Goal: Use online tool/utility: Utilize a website feature to perform a specific function

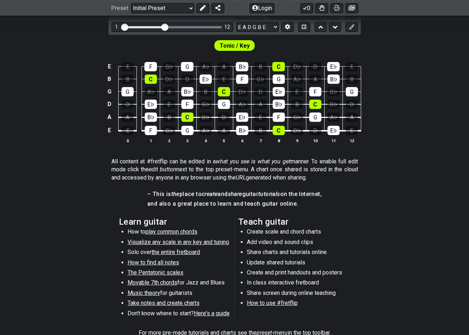
scroll to position [131, 0]
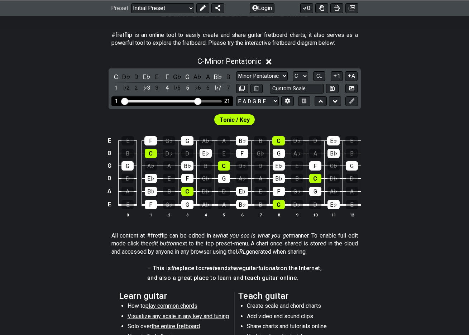
drag, startPoint x: 167, startPoint y: 101, endPoint x: 198, endPoint y: 101, distance: 31.2
click at [197, 101] on input "Visible fret range" at bounding box center [172, 101] width 102 height 0
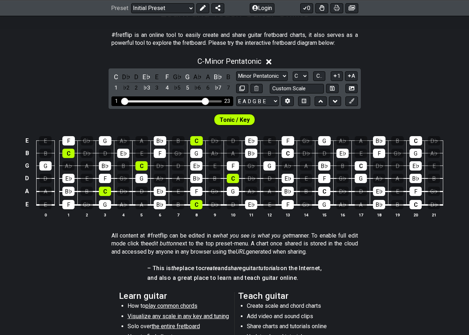
drag, startPoint x: 198, startPoint y: 101, endPoint x: 207, endPoint y: 104, distance: 8.5
click at [207, 101] on input "Visible fret range" at bounding box center [172, 101] width 102 height 0
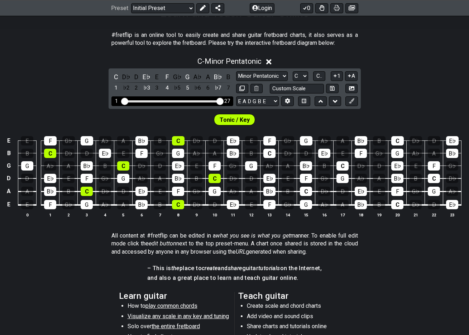
drag, startPoint x: 207, startPoint y: 104, endPoint x: 227, endPoint y: 104, distance: 20.1
click at [223, 101] on input "Visible fret range" at bounding box center [172, 101] width 102 height 0
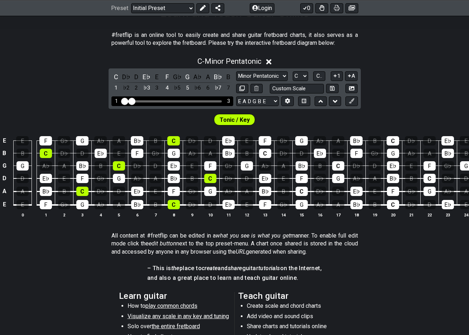
drag, startPoint x: 197, startPoint y: 102, endPoint x: 133, endPoint y: 101, distance: 64.5
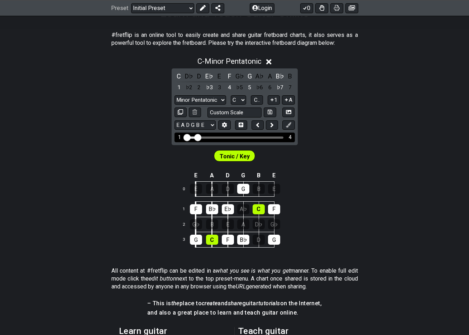
drag, startPoint x: 196, startPoint y: 137, endPoint x: 200, endPoint y: 140, distance: 5.1
click at [200, 137] on input "Visible fret range" at bounding box center [235, 137] width 102 height 0
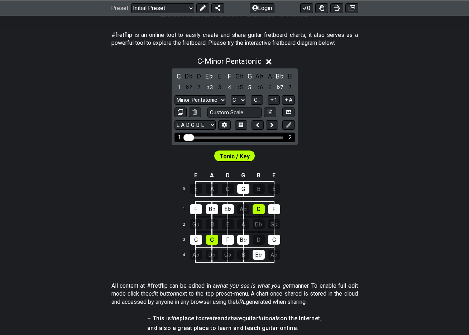
drag, startPoint x: 198, startPoint y: 138, endPoint x: 184, endPoint y: 140, distance: 13.4
click at [184, 137] on input "Visible fret range" at bounding box center [235, 137] width 102 height 0
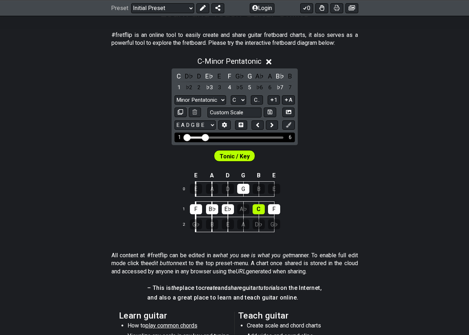
drag, startPoint x: 192, startPoint y: 139, endPoint x: 205, endPoint y: 141, distance: 13.4
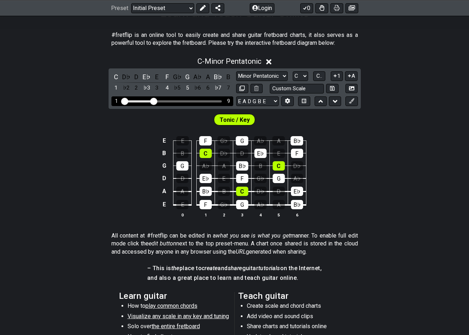
drag, startPoint x: 143, startPoint y: 100, endPoint x: 153, endPoint y: 103, distance: 10.3
click at [153, 101] on input "Visible fret range" at bounding box center [172, 101] width 102 height 0
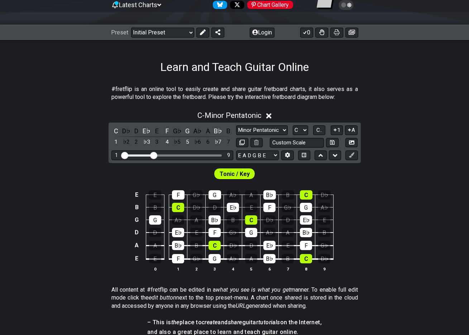
scroll to position [59, 0]
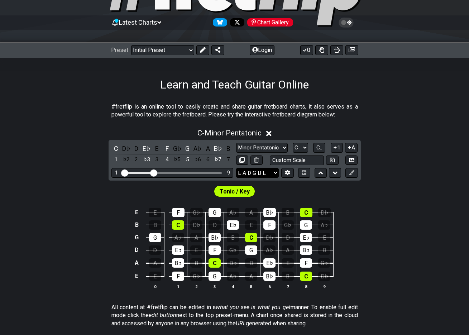
click at [258, 175] on select "E A D G B E E A D G B E E A D G B E B E A D F♯ B A D G C E A D A D G B E E♭ A♭ …" at bounding box center [257, 173] width 43 height 10
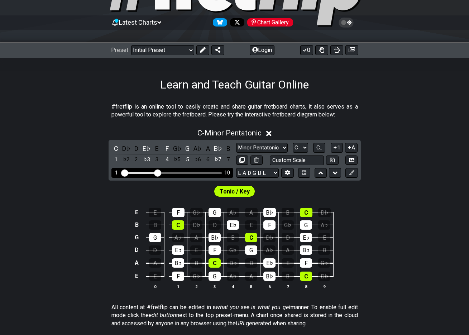
click at [158, 172] on input "Visible fret range" at bounding box center [172, 172] width 102 height 0
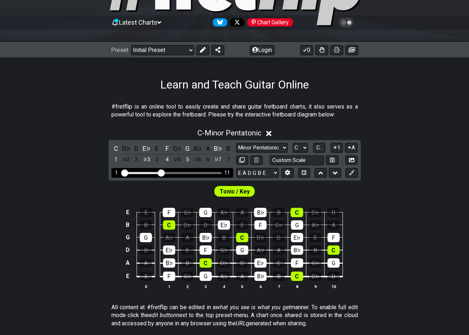
drag, startPoint x: 157, startPoint y: 173, endPoint x: 163, endPoint y: 174, distance: 6.2
click at [163, 172] on input "Visible fret range" at bounding box center [172, 172] width 102 height 0
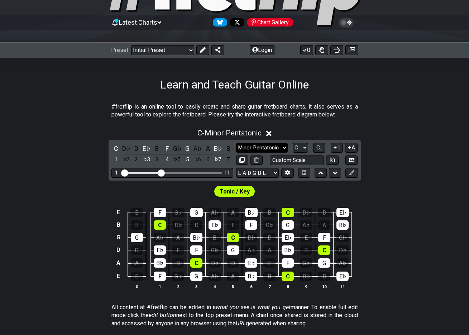
click at [267, 151] on select "Minor Pentatonic Click to edit Minor Pentatonic Major Pentatonic Minor Blues Ma…" at bounding box center [262, 148] width 52 height 10
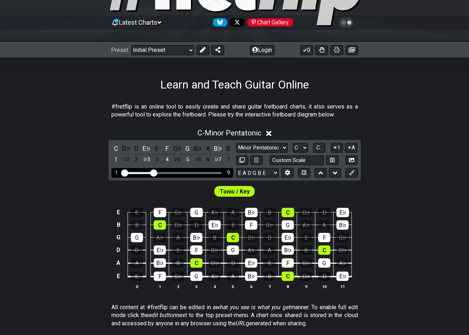
drag, startPoint x: 162, startPoint y: 172, endPoint x: 152, endPoint y: 176, distance: 10.2
click at [152, 172] on input "Visible fret range" at bounding box center [172, 172] width 102 height 0
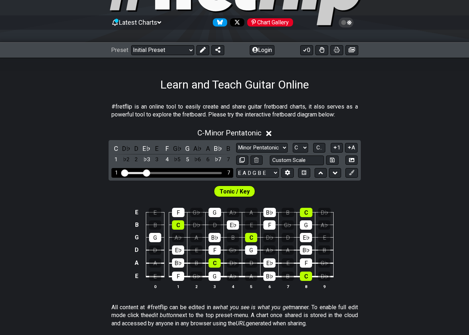
drag, startPoint x: 154, startPoint y: 171, endPoint x: 147, endPoint y: 173, distance: 6.8
click at [147, 172] on input "Visible fret range" at bounding box center [172, 172] width 102 height 0
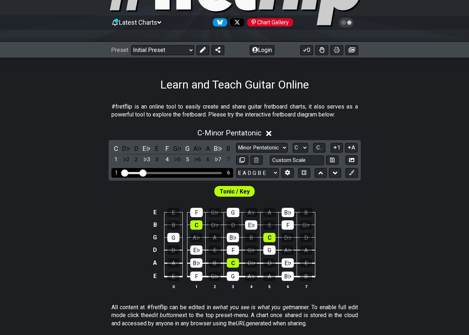
drag, startPoint x: 147, startPoint y: 171, endPoint x: 143, endPoint y: 172, distance: 4.9
click at [143, 172] on input "Visible fret range" at bounding box center [172, 172] width 102 height 0
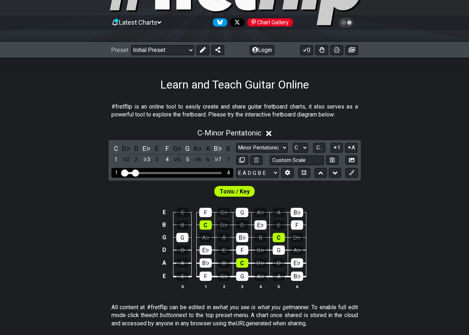
drag, startPoint x: 142, startPoint y: 172, endPoint x: 135, endPoint y: 174, distance: 7.3
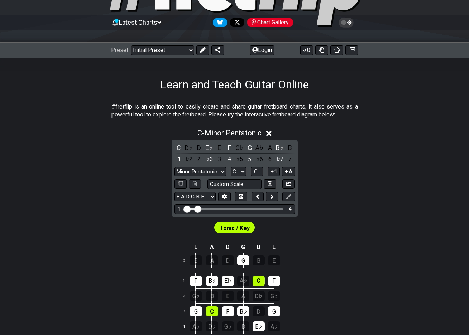
click at [239, 177] on div "Minor Pentatonic Click to edit Minor Pentatonic Major Pentatonic Minor Blues Ma…" at bounding box center [234, 178] width 120 height 22
click at [239, 176] on select "A♭ A A♯ B♭ B C C♯ D♭ D D♯ E♭ E F F♯ G♭ G G♯" at bounding box center [238, 172] width 15 height 10
select select "D"
click at [231, 167] on select "A♭ A A♯ B♭ B C C♯ D♭ D D♯ E♭ E F F♯ G♭ G G♯" at bounding box center [238, 172] width 15 height 10
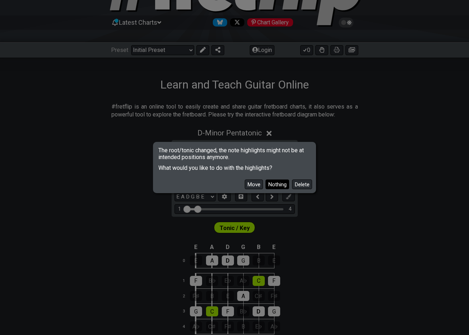
click at [272, 187] on button "Nothing" at bounding box center [277, 184] width 24 height 10
